Goal: Transaction & Acquisition: Purchase product/service

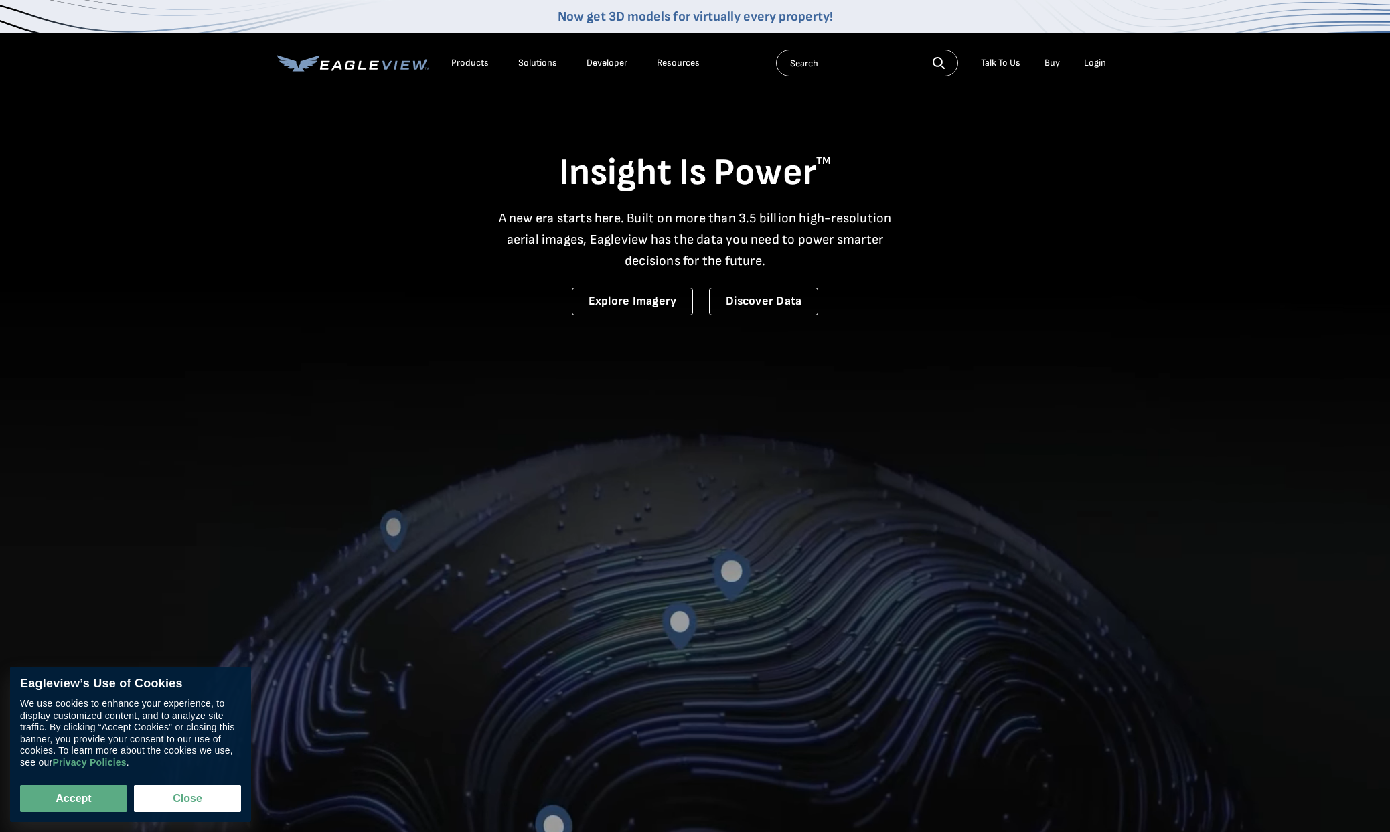
click at [1100, 60] on div "Login" at bounding box center [1095, 63] width 22 height 12
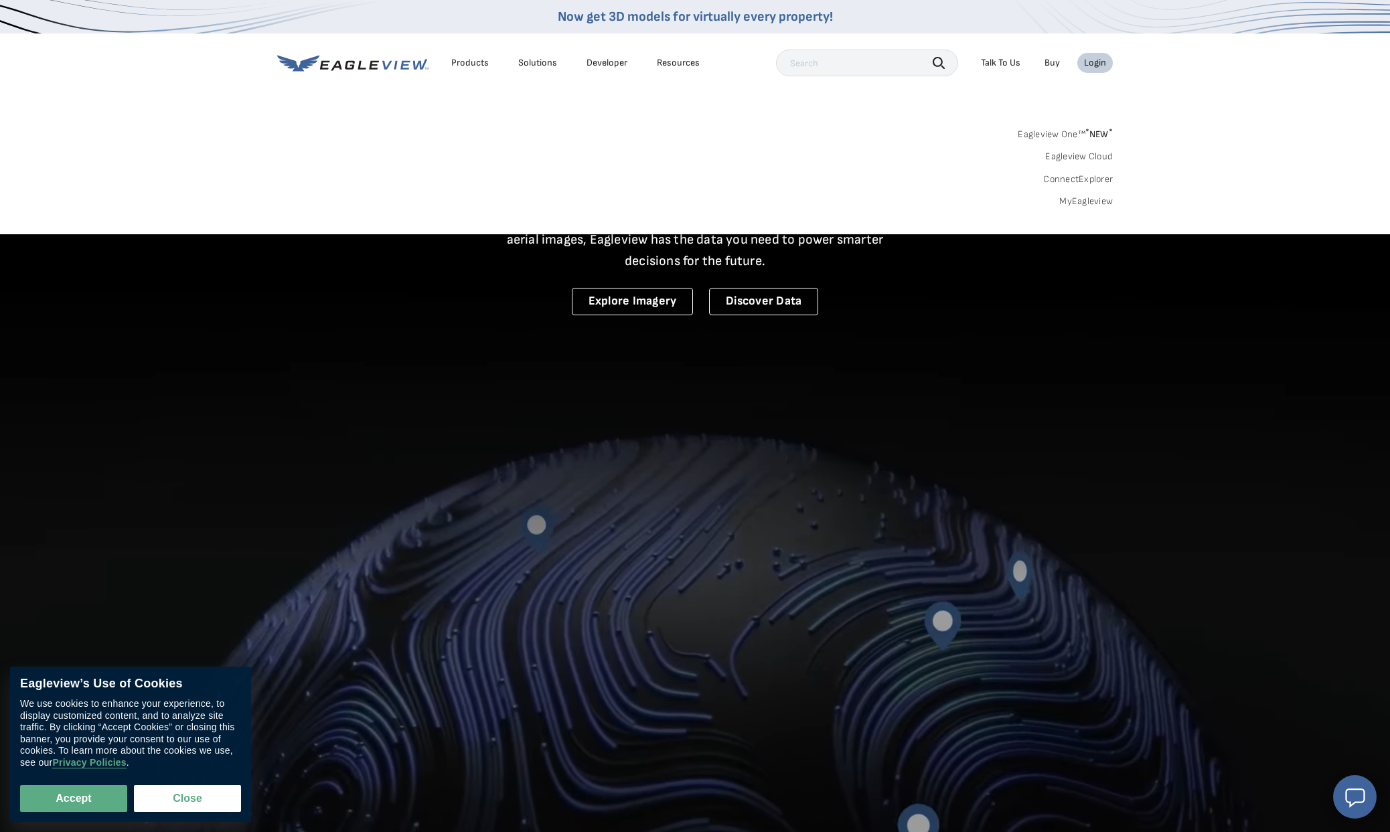
click at [1102, 58] on div "Login" at bounding box center [1095, 63] width 22 height 12
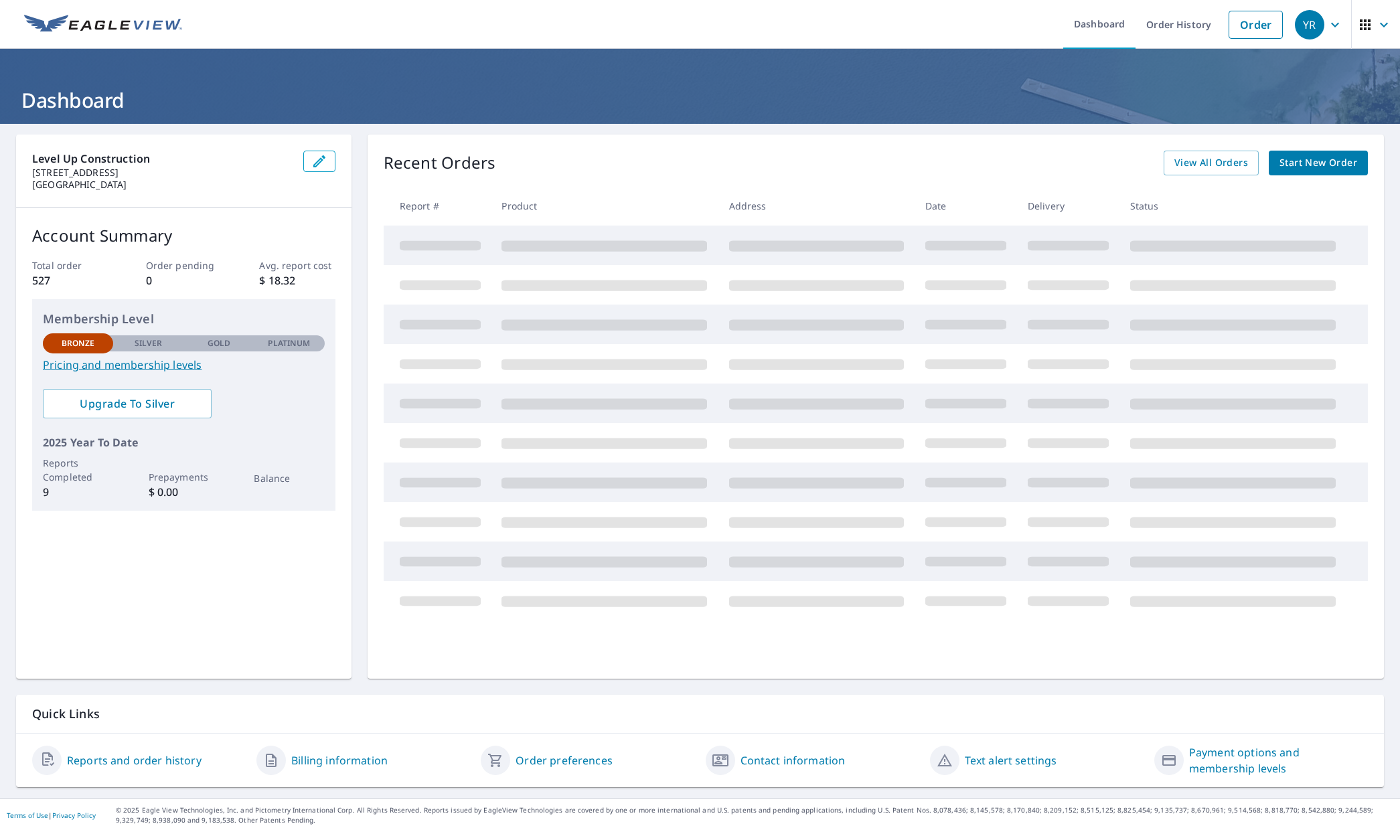
click at [1305, 159] on span "Start New Order" at bounding box center [1318, 163] width 78 height 17
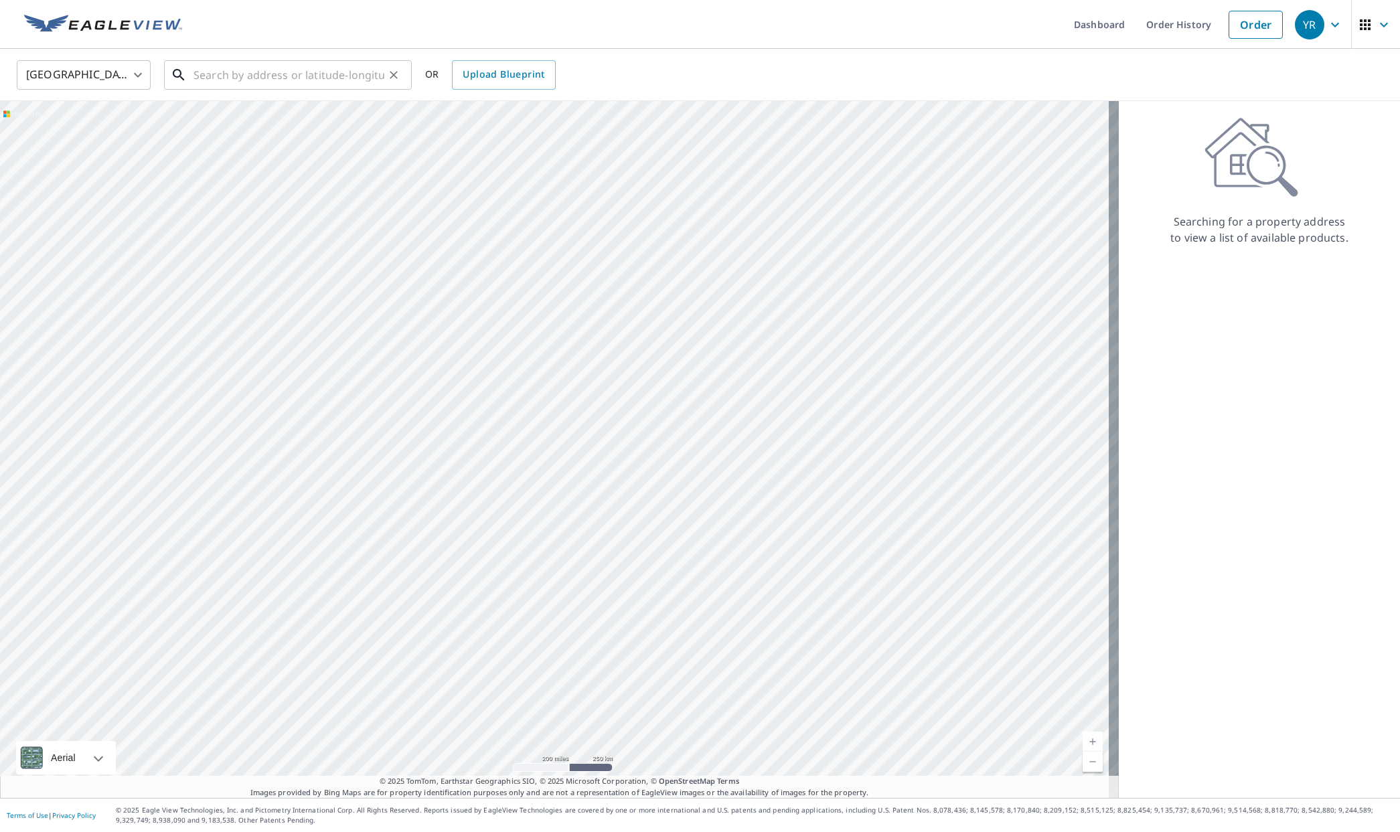
click at [238, 74] on input "text" at bounding box center [288, 74] width 191 height 37
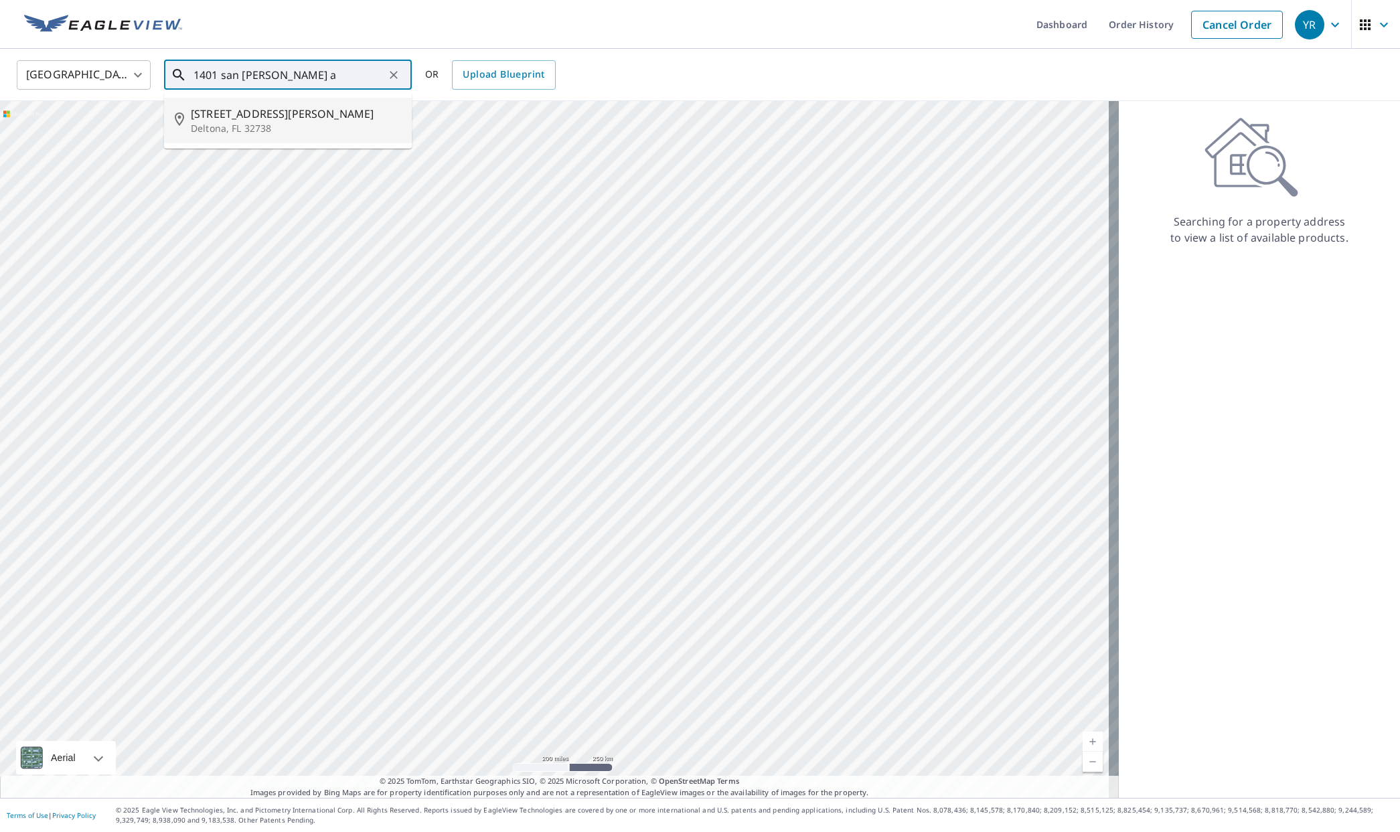
click at [251, 119] on span "[STREET_ADDRESS][PERSON_NAME]" at bounding box center [296, 114] width 210 height 16
type input "[STREET_ADDRESS][PERSON_NAME]"
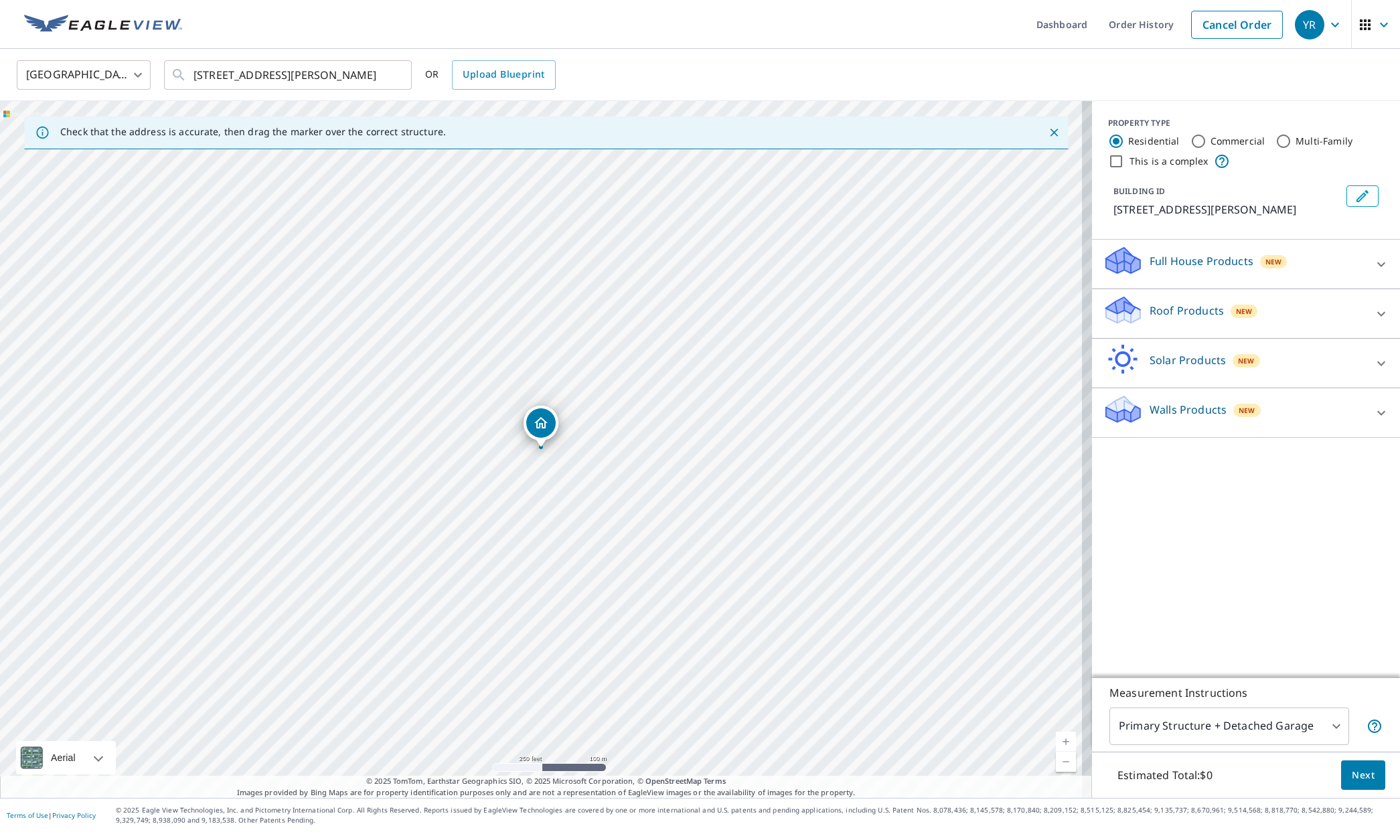
click at [1190, 310] on p "Roof Products" at bounding box center [1187, 311] width 74 height 16
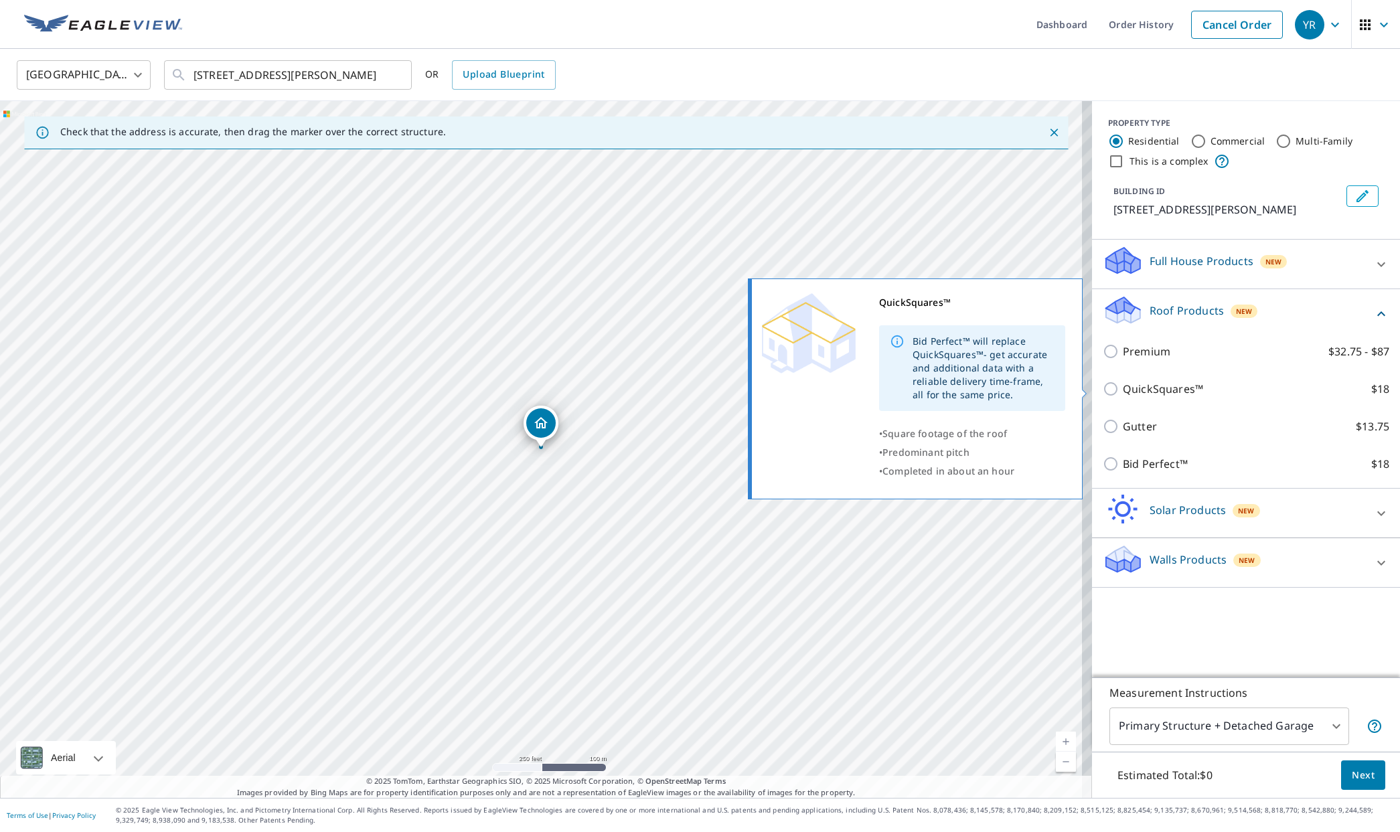
click at [1103, 394] on input "QuickSquares™ $18" at bounding box center [1113, 389] width 20 height 16
checkbox input "true"
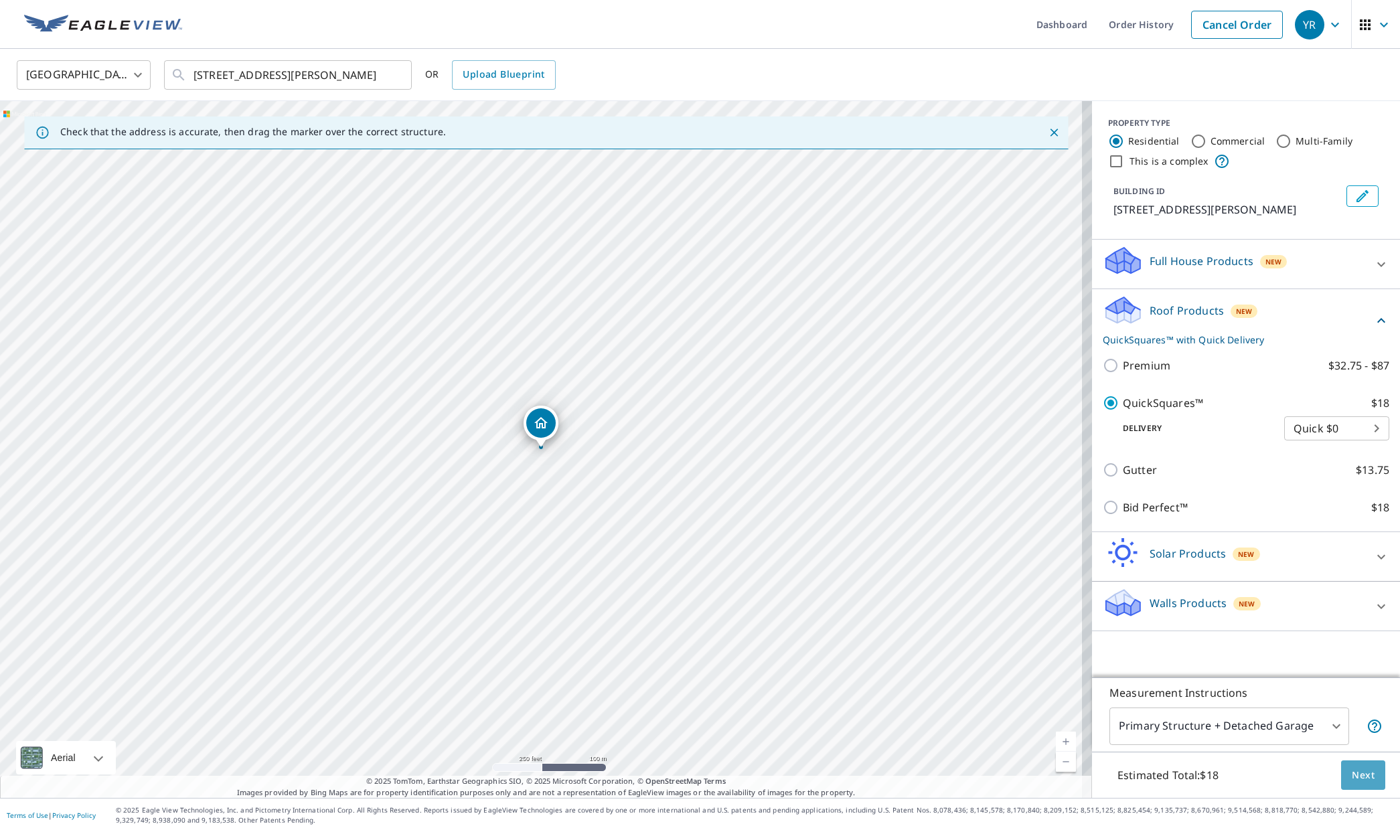
click at [1352, 780] on span "Next" at bounding box center [1363, 775] width 23 height 17
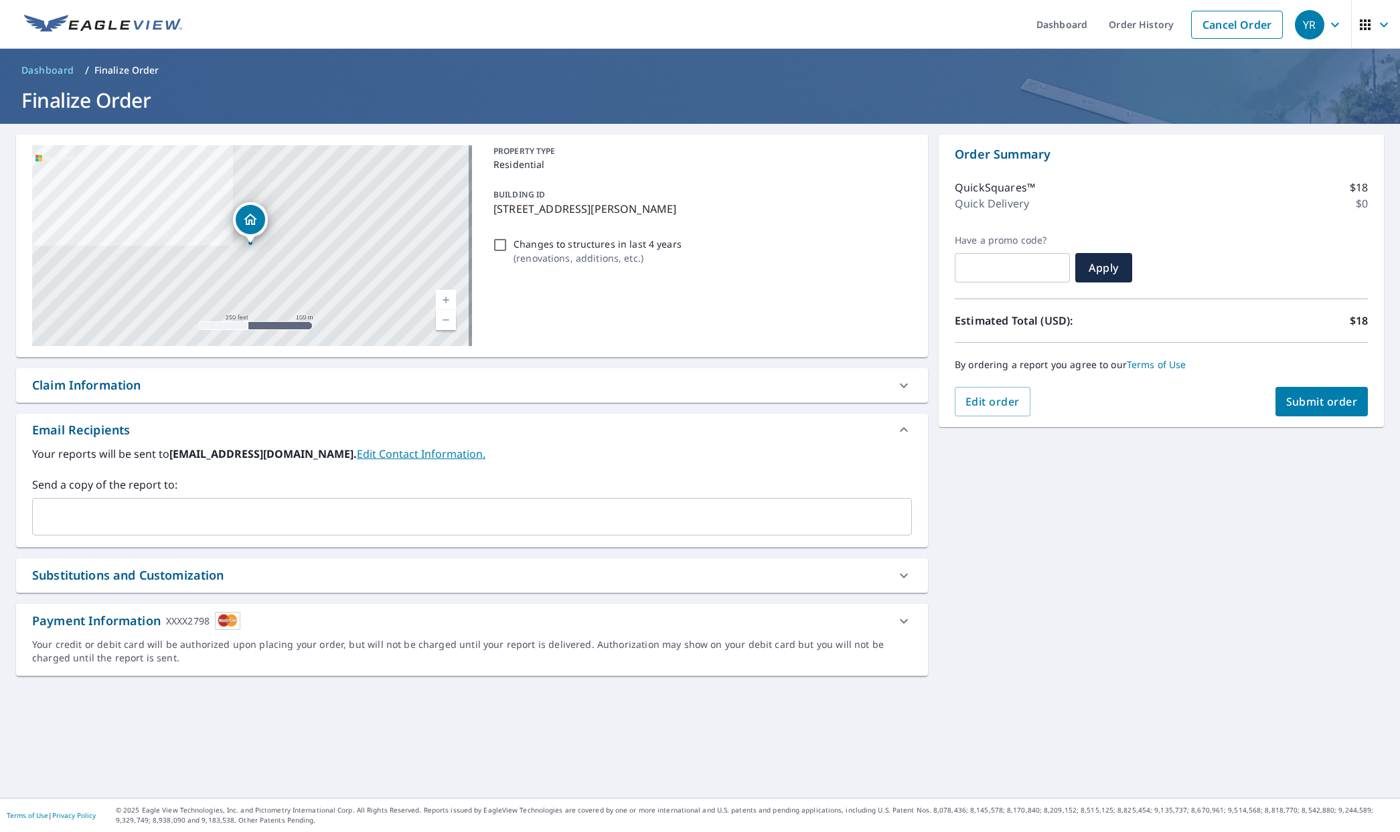
click at [1330, 402] on span "Submit order" at bounding box center [1322, 401] width 72 height 15
